Goal: Contribute content

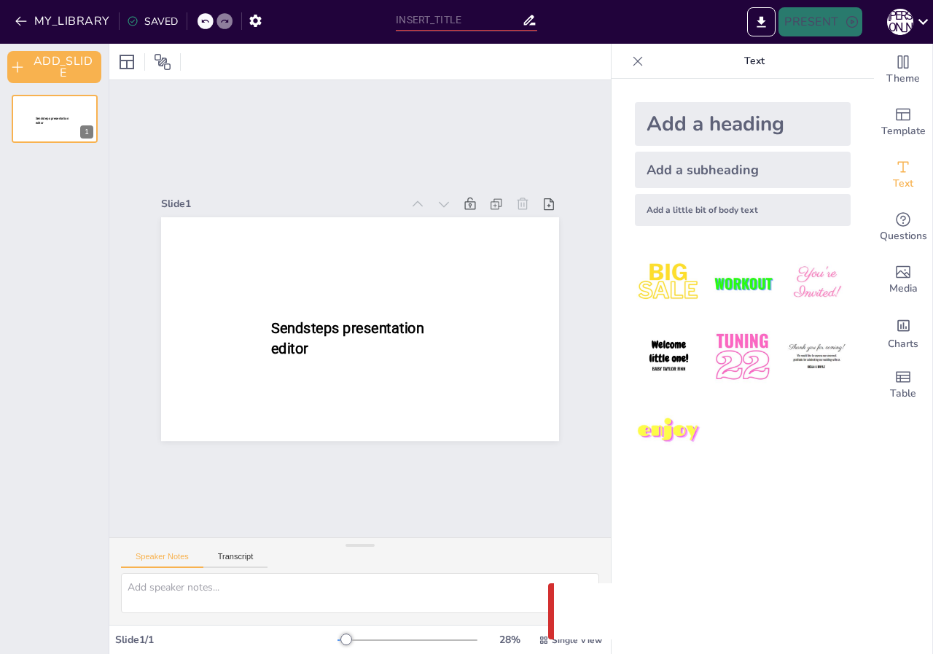
type input "Мрія з дитинства: шлях до виховательської професії"
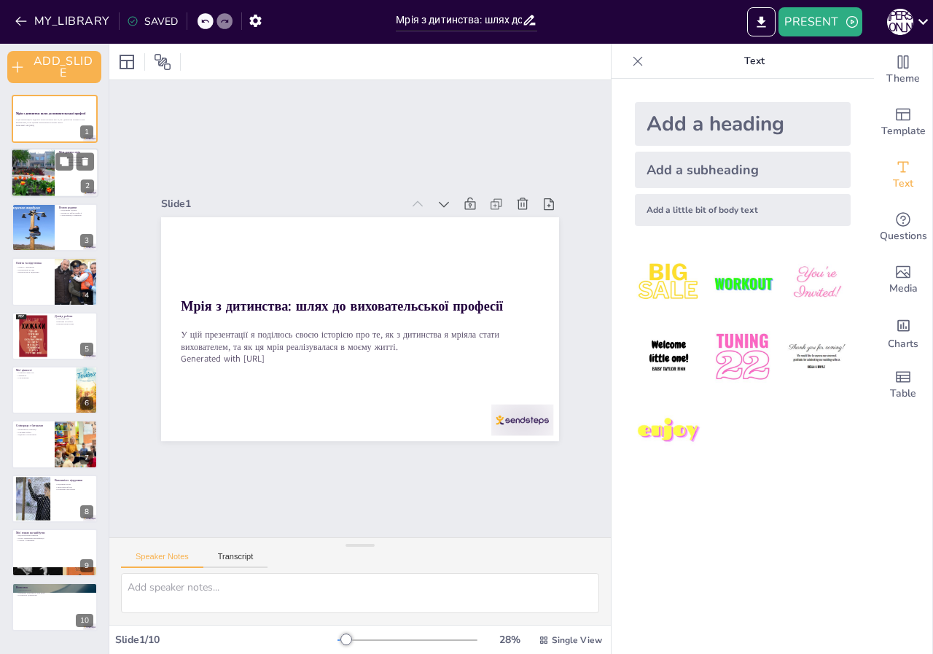
click at [48, 173] on div at bounding box center [32, 174] width 75 height 50
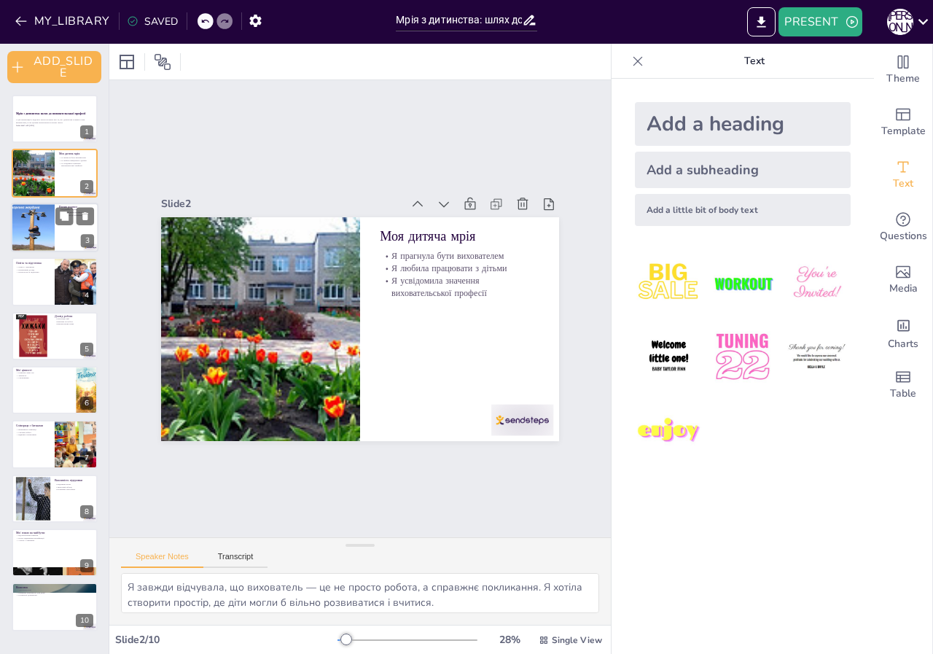
click at [45, 235] on div at bounding box center [33, 228] width 66 height 50
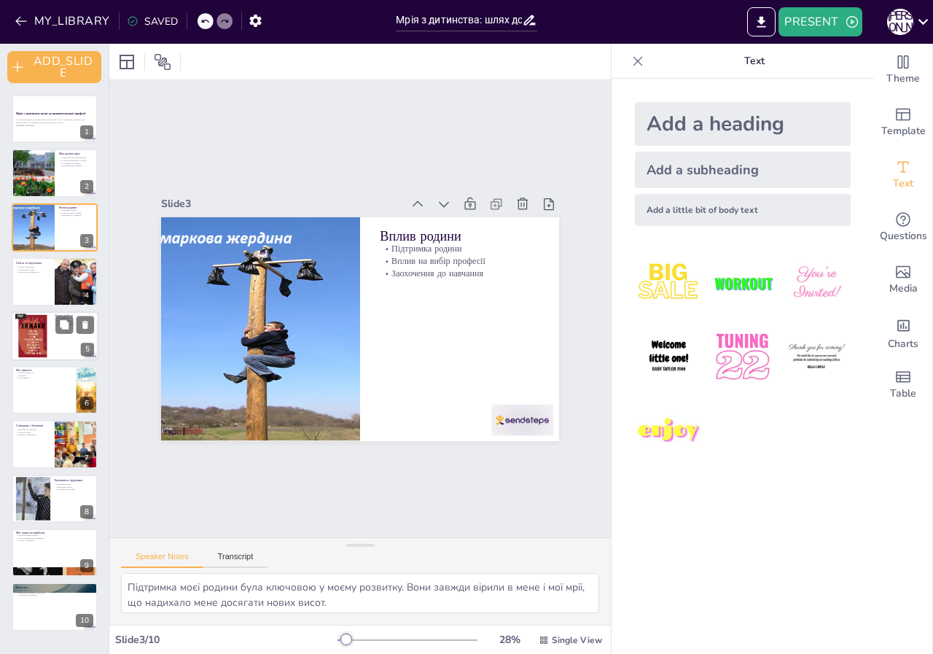
click at [24, 338] on div at bounding box center [32, 336] width 35 height 47
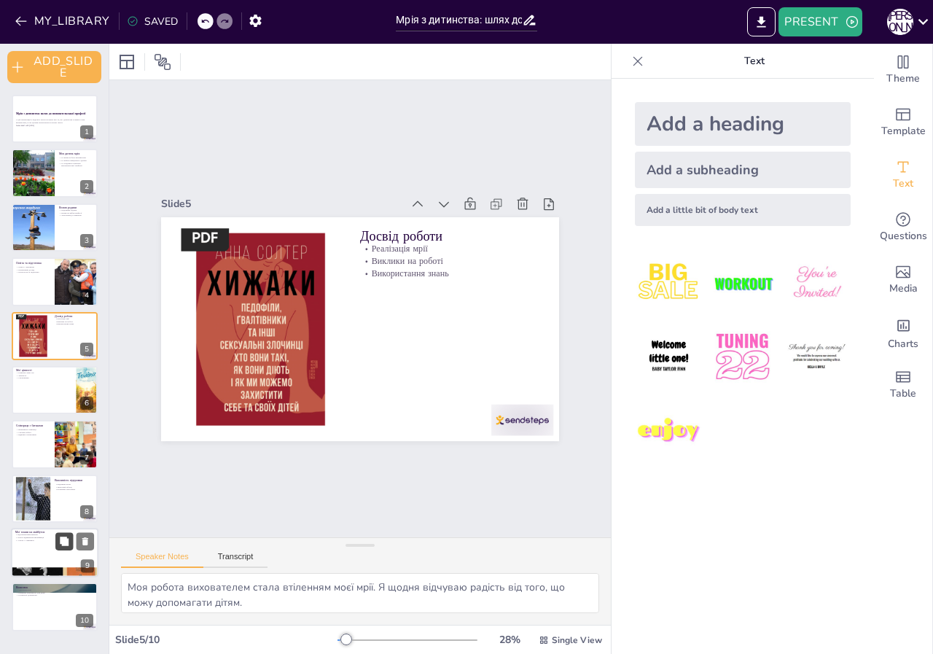
click at [59, 545] on icon at bounding box center [64, 542] width 10 height 10
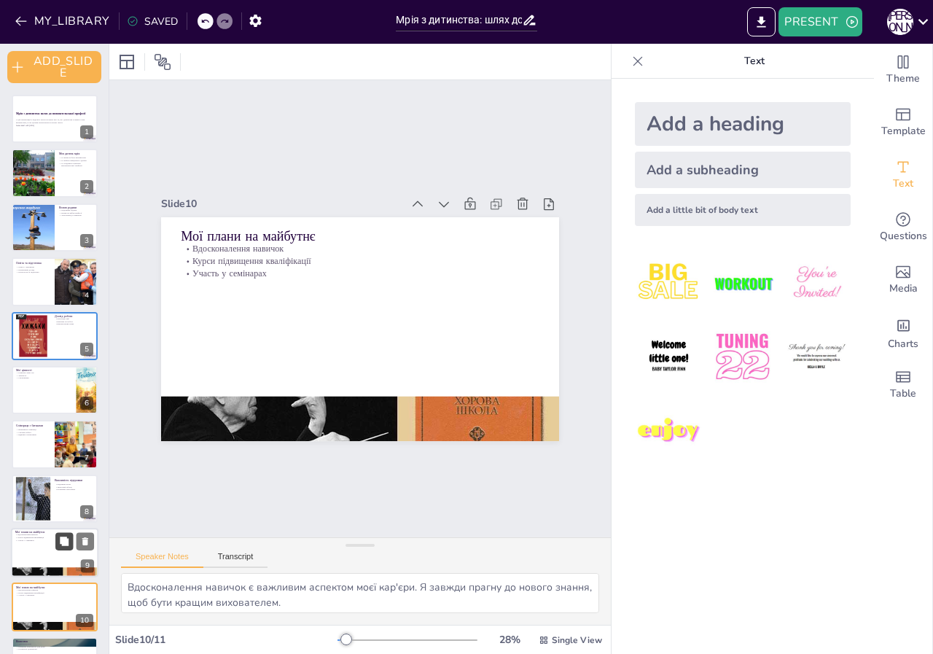
scroll to position [43, 0]
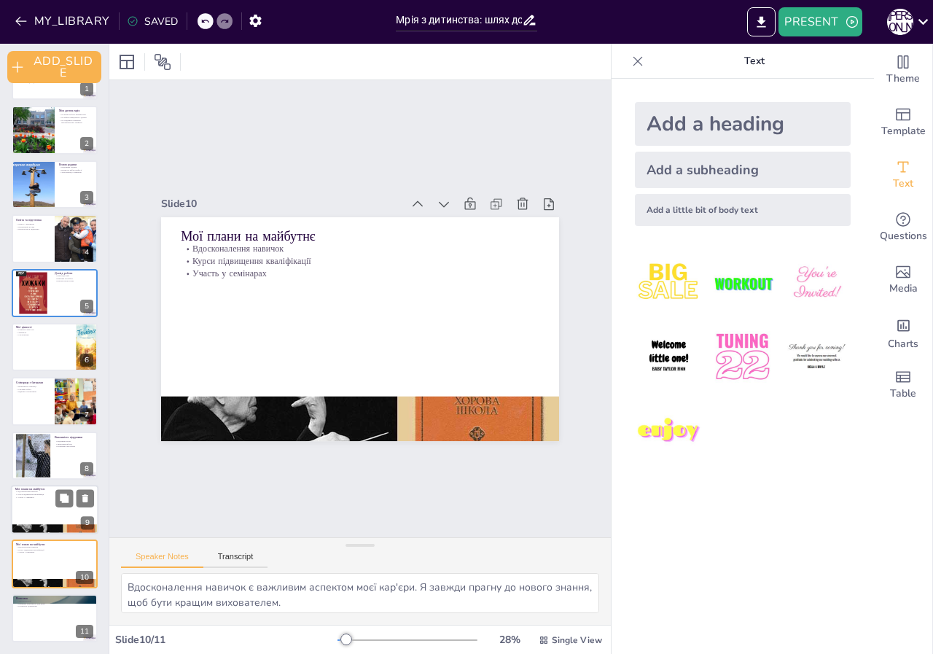
click at [51, 497] on p "Участь у семінарах" at bounding box center [54, 497] width 79 height 3
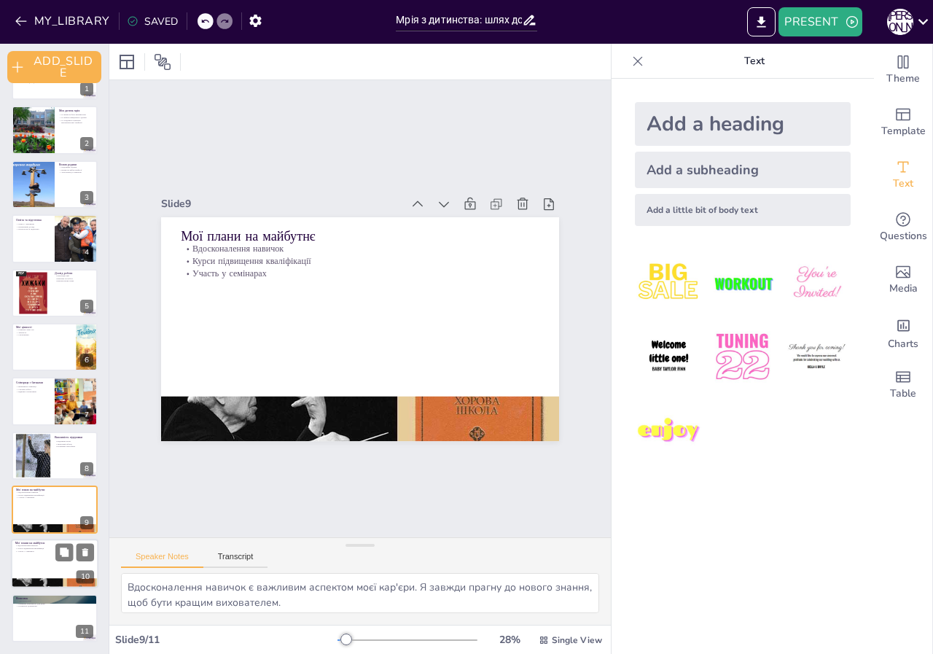
click at [31, 558] on div at bounding box center [55, 565] width 88 height 50
click at [437, 198] on icon at bounding box center [444, 204] width 15 height 15
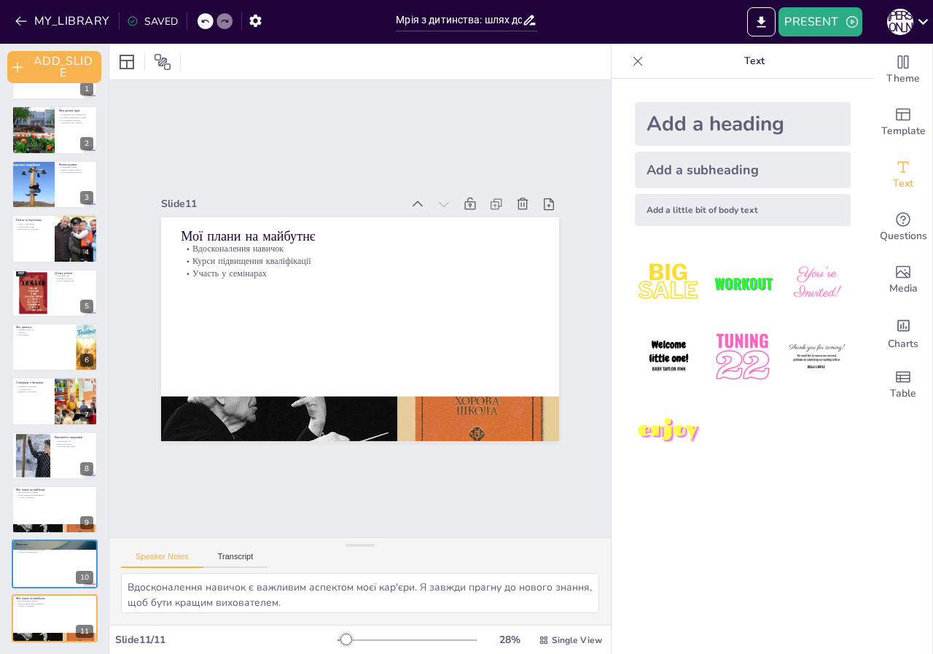
click at [437, 198] on icon at bounding box center [444, 204] width 15 height 15
click at [49, 396] on div at bounding box center [55, 402] width 88 height 50
type textarea "Співпраця з батьками є критично важливою для успішного розвитку дітей. Це дозво…"
